Goal: Navigation & Orientation: Find specific page/section

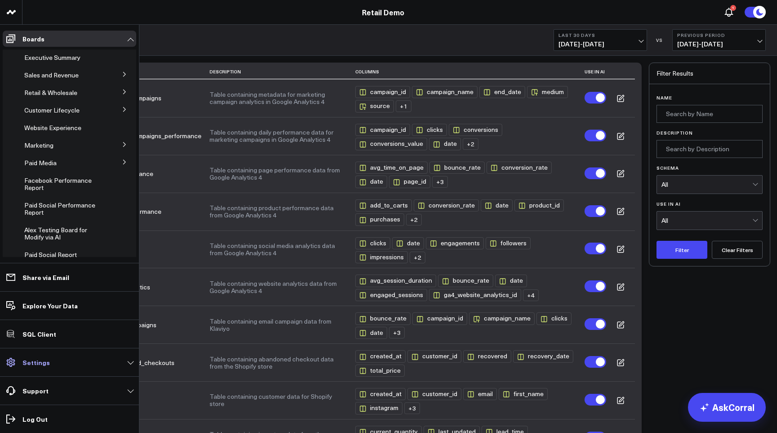
click at [28, 363] on p "Settings" at bounding box center [35, 362] width 27 height 7
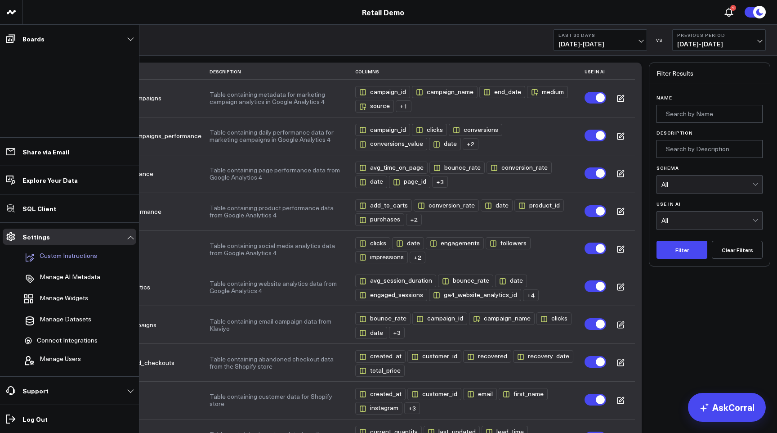
click at [71, 261] on p "Custom Instructions" at bounding box center [69, 257] width 58 height 11
click at [62, 318] on span "Manage Datasets" at bounding box center [66, 320] width 52 height 11
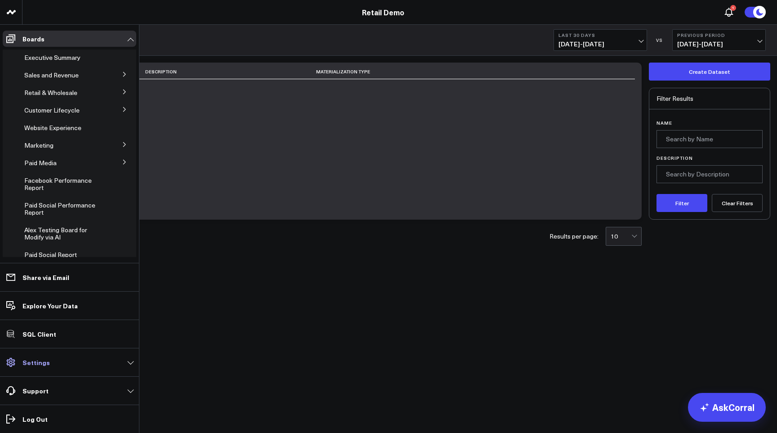
click at [41, 364] on p "Settings" at bounding box center [35, 362] width 27 height 7
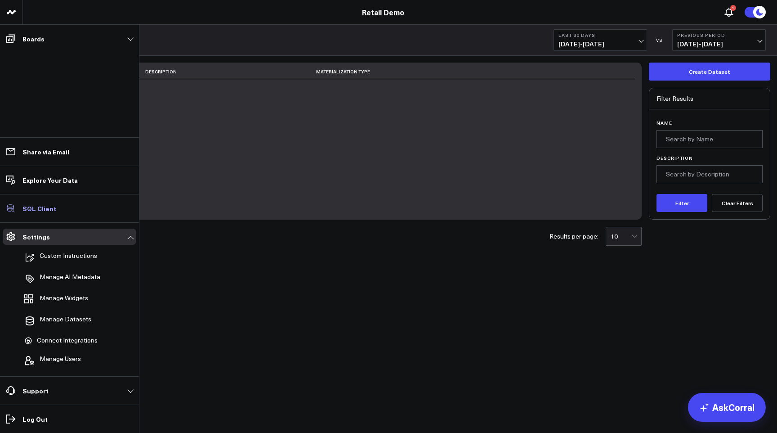
click at [44, 211] on p "SQL Client" at bounding box center [39, 208] width 34 height 7
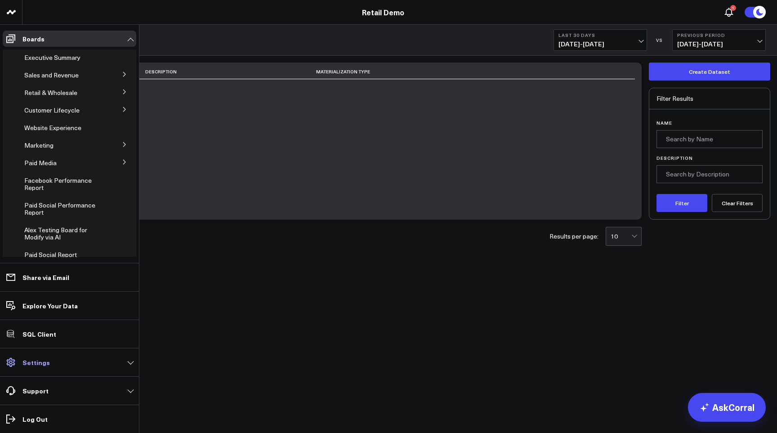
click at [36, 364] on p "Settings" at bounding box center [35, 362] width 27 height 7
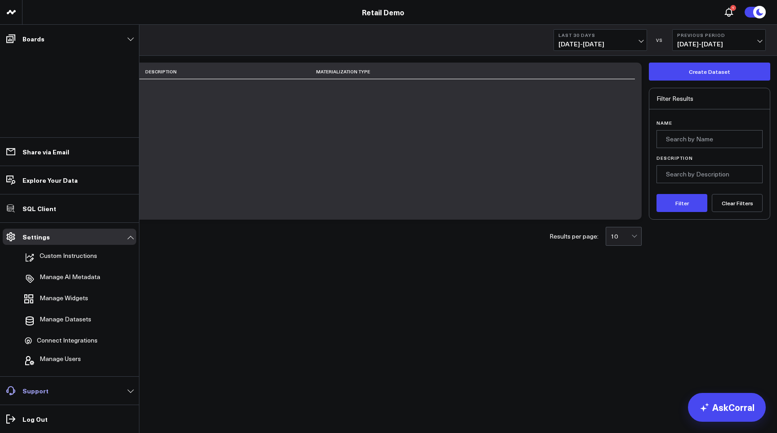
click at [65, 392] on link "Support" at bounding box center [70, 390] width 134 height 16
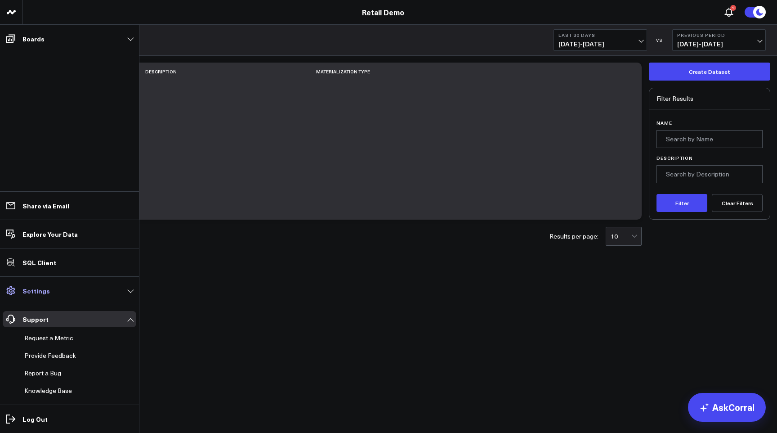
click at [52, 291] on link "Settings" at bounding box center [70, 291] width 134 height 16
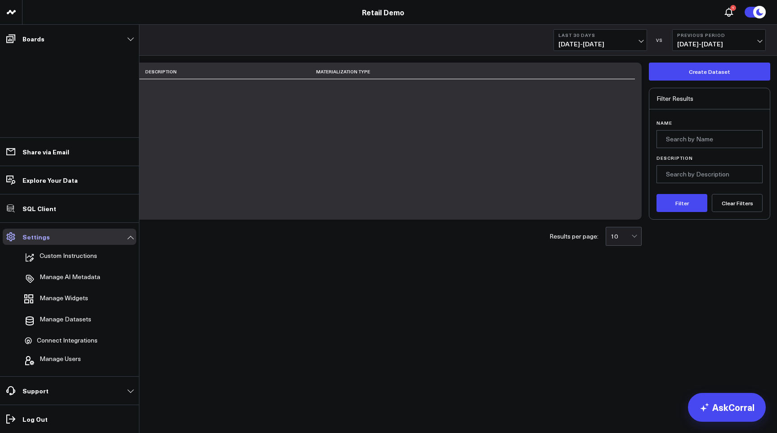
click at [39, 242] on link "Settings" at bounding box center [70, 237] width 134 height 16
